Goal: Find specific page/section

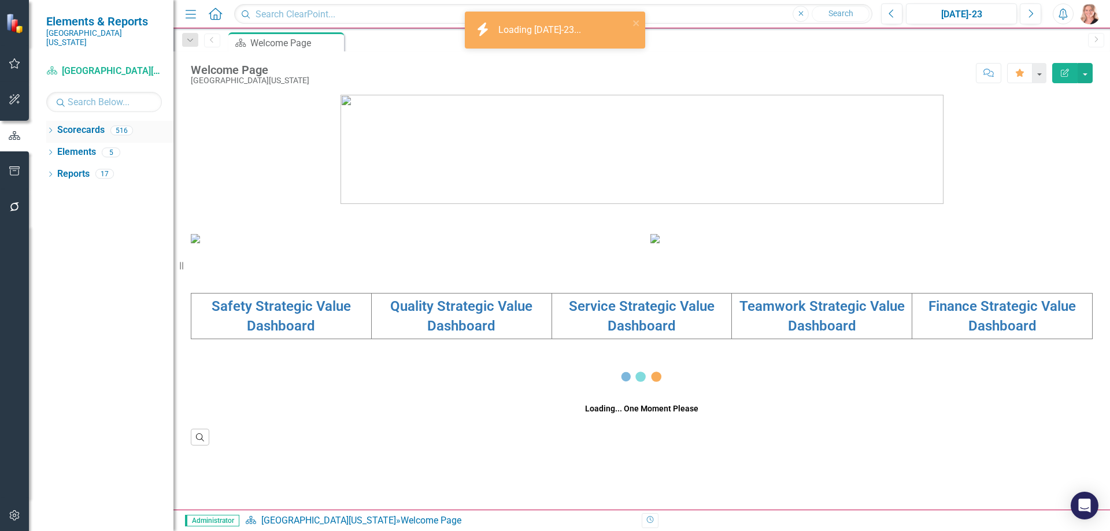
click at [51, 128] on icon at bounding box center [50, 130] width 3 height 5
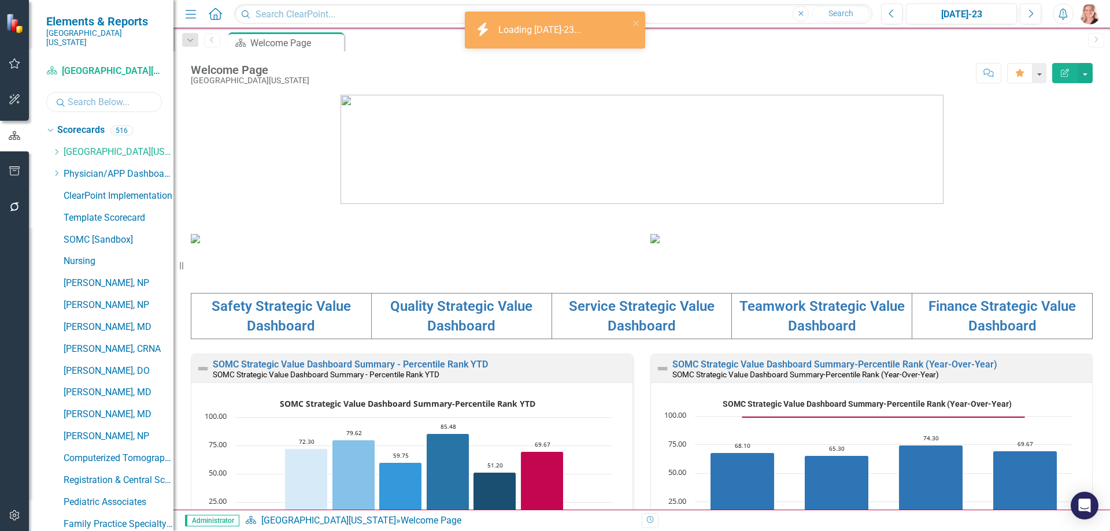
click at [102, 93] on input "text" at bounding box center [104, 102] width 116 height 20
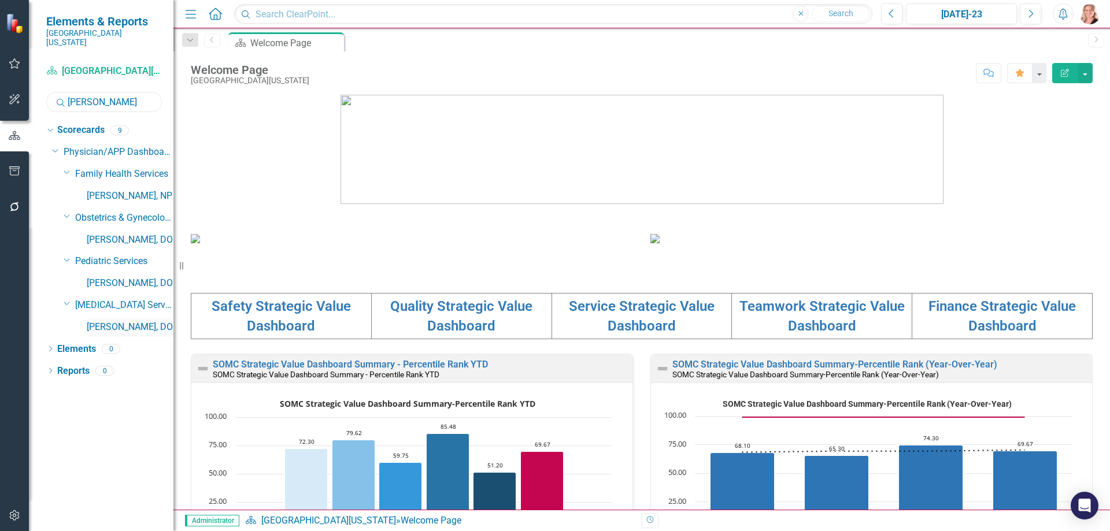
type input "[PERSON_NAME]"
click at [126, 321] on link "[PERSON_NAME], DO" at bounding box center [130, 327] width 87 height 13
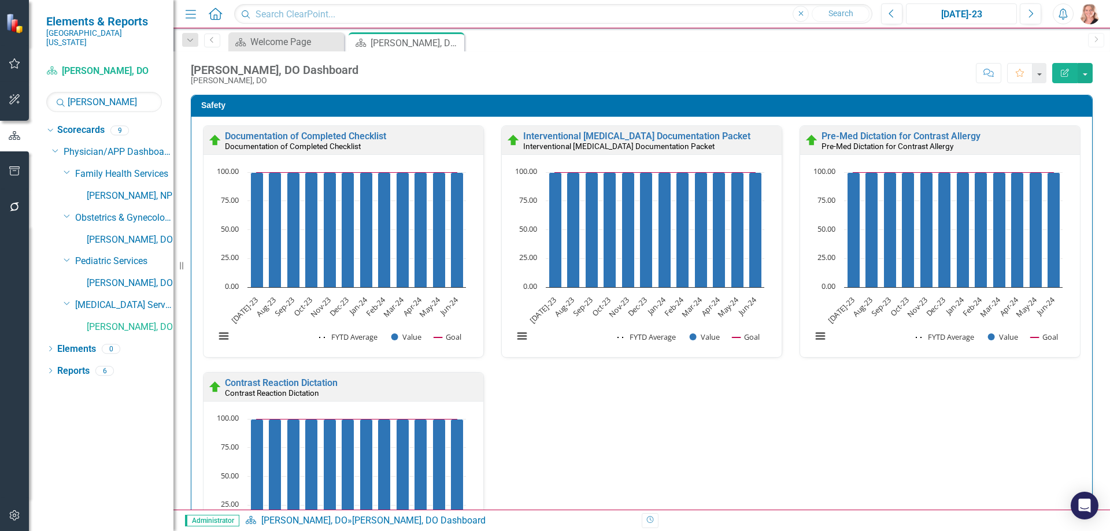
click at [955, 15] on div "[DATE]-23" at bounding box center [961, 15] width 103 height 14
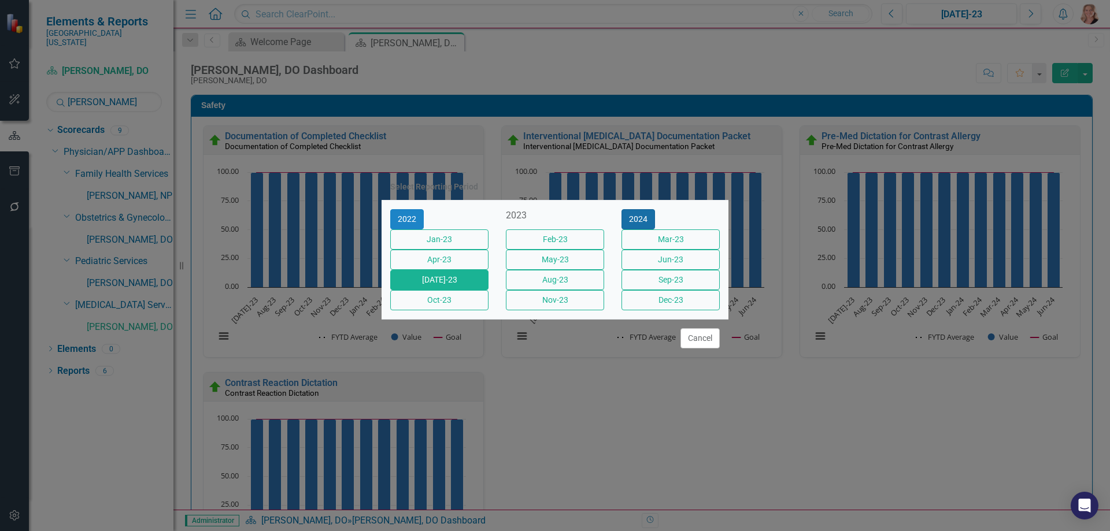
click at [655, 209] on button "2024" at bounding box center [638, 219] width 34 height 20
click at [655, 209] on button "2025" at bounding box center [638, 219] width 34 height 20
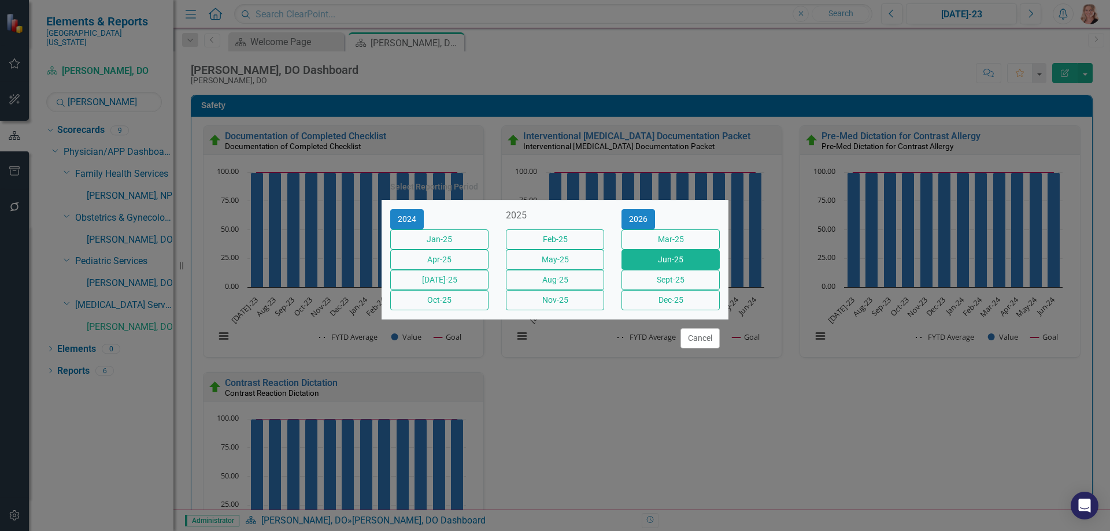
click at [649, 262] on button "Jun-25" at bounding box center [670, 260] width 98 height 20
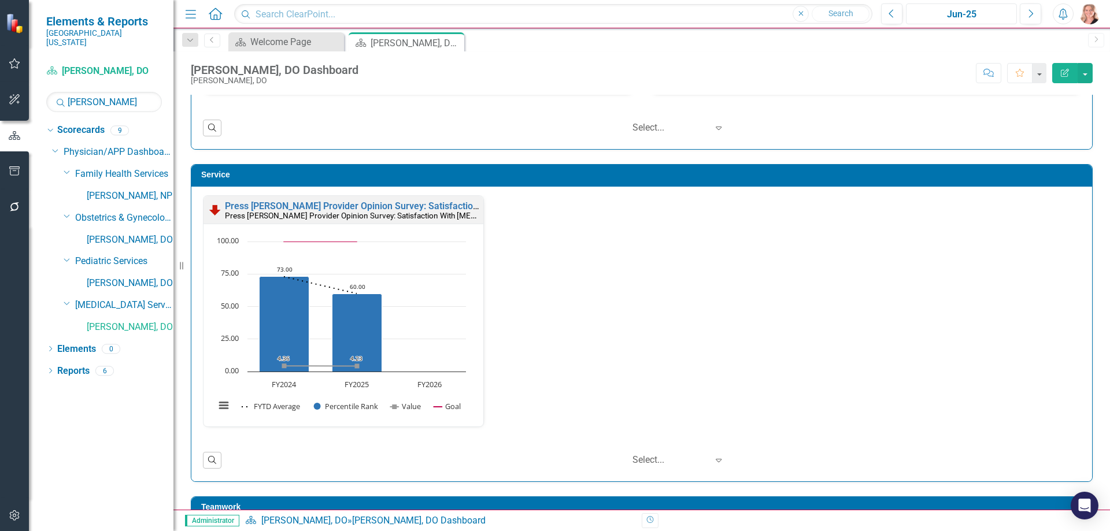
scroll to position [1098, 0]
